Goal: Task Accomplishment & Management: Manage account settings

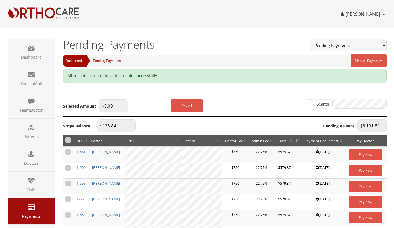
scroll to position [19, 0]
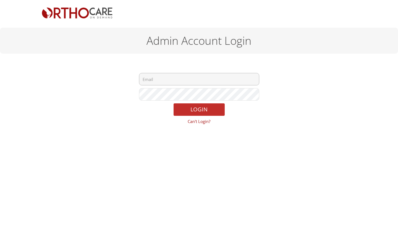
type input "[EMAIL_ADDRESS][DOMAIN_NAME]"
click at [194, 108] on button "LOGIN" at bounding box center [199, 109] width 51 height 12
